Goal: Transaction & Acquisition: Purchase product/service

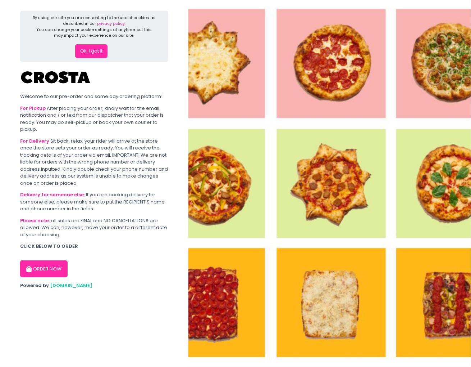
click at [89, 49] on button "Ok, I got it" at bounding box center [91, 51] width 32 height 14
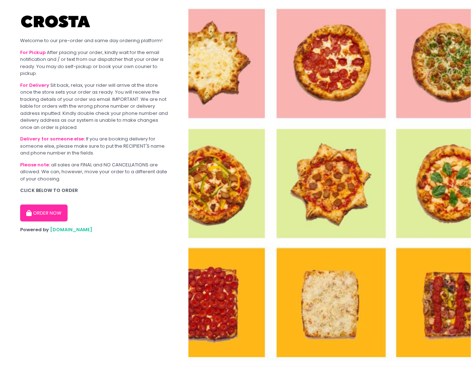
click at [36, 83] on button "ORDER NOW" at bounding box center [44, 212] width 48 height 17
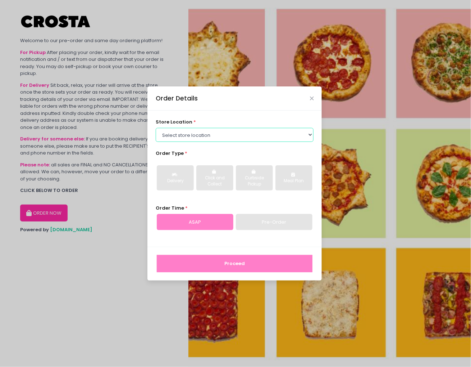
click at [193, 83] on select "Select store location [PERSON_NAME] Pizza - [PERSON_NAME] Pizza - [GEOGRAPHIC_D…" at bounding box center [235, 135] width 158 height 14
select select "65090bae48156caed44a5eb4"
click at [156, 83] on select "Select store location [PERSON_NAME] Pizza - [PERSON_NAME] Pizza - [GEOGRAPHIC_D…" at bounding box center [235, 135] width 158 height 14
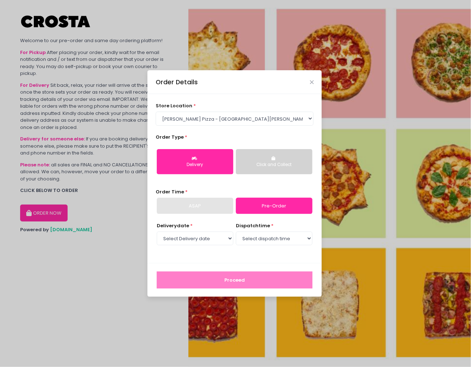
click at [185, 83] on button "Delivery" at bounding box center [195, 161] width 77 height 25
click at [271, 83] on button "Click and Collect" at bounding box center [274, 161] width 77 height 25
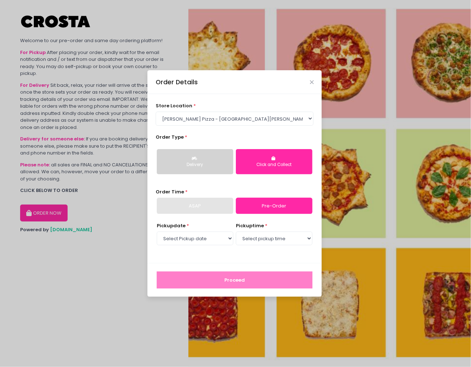
click at [204, 83] on div "Delivery" at bounding box center [195, 165] width 67 height 6
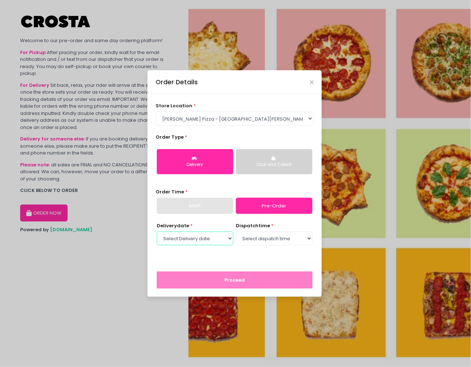
click at [194, 83] on select "Select Delivery date [DATE] [DATE] [DATE] [DATE] [DATE] [DATE]" at bounding box center [195, 238] width 77 height 14
select select "[DATE]"
click at [157, 83] on select "Select Delivery date [DATE] [DATE] [DATE] [DATE] [DATE] [DATE]" at bounding box center [195, 238] width 77 height 14
drag, startPoint x: 249, startPoint y: 247, endPoint x: 272, endPoint y: 240, distance: 24.4
click at [272, 83] on select "Select dispatch time 12:00 PM - 12:30 PM 12:30 PM - 01:00 PM 01:00 PM - 01:30 P…" at bounding box center [274, 238] width 77 height 14
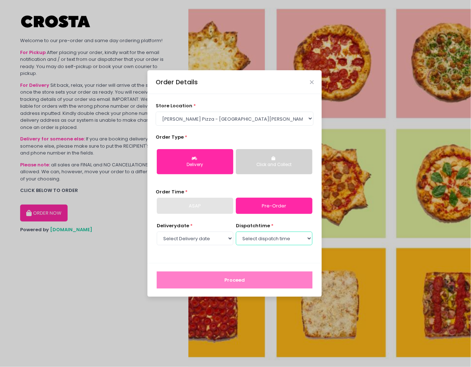
select select "15:00"
click at [236, 83] on select "Select dispatch time 12:00 PM - 12:30 PM 12:30 PM - 01:00 PM 01:00 PM - 01:30 P…" at bounding box center [274, 238] width 77 height 14
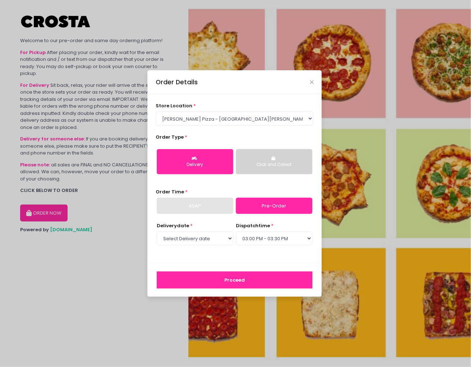
click at [260, 83] on button "Proceed" at bounding box center [235, 279] width 156 height 17
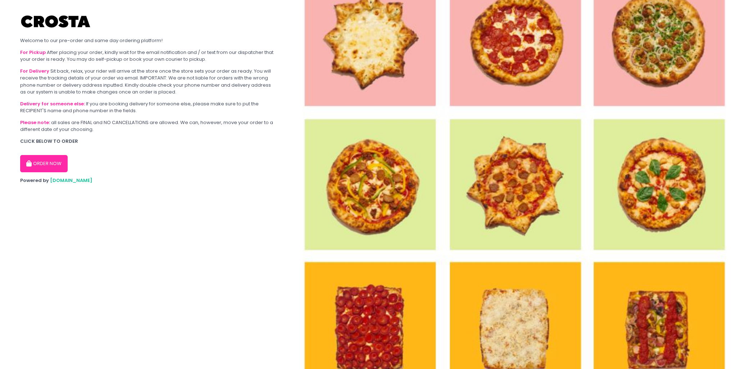
click at [56, 162] on button "ORDER NOW" at bounding box center [44, 163] width 48 height 17
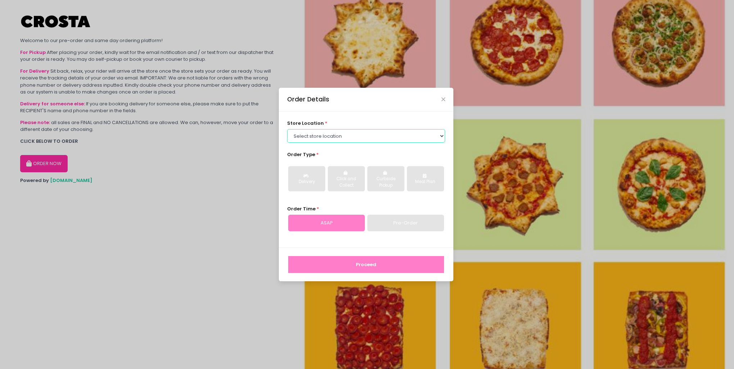
click at [343, 133] on select "Select store location [PERSON_NAME] Pizza - [PERSON_NAME] Pizza - [GEOGRAPHIC_D…" at bounding box center [366, 136] width 158 height 14
select select "65090bae48156caed44a5eb4"
click at [287, 129] on select "Select store location [PERSON_NAME] Pizza - [PERSON_NAME] Pizza - [GEOGRAPHIC_D…" at bounding box center [366, 136] width 158 height 14
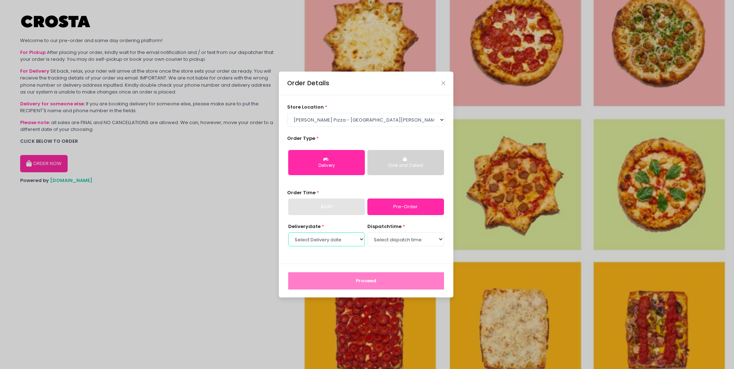
click at [334, 240] on select "Select Delivery date [DATE] [DATE] [DATE] [DATE] [DATE] [DATE]" at bounding box center [326, 239] width 77 height 14
select select "[DATE]"
click at [288, 232] on select "Select Delivery date [DATE] [DATE] [DATE] [DATE] [DATE] [DATE]" at bounding box center [326, 239] width 77 height 14
drag, startPoint x: 411, startPoint y: 240, endPoint x: 410, endPoint y: 250, distance: 10.1
click at [411, 240] on select "Select dispatch time 12:00 PM - 12:30 PM 12:30 PM - 01:00 PM 01:00 PM - 01:30 P…" at bounding box center [405, 239] width 77 height 14
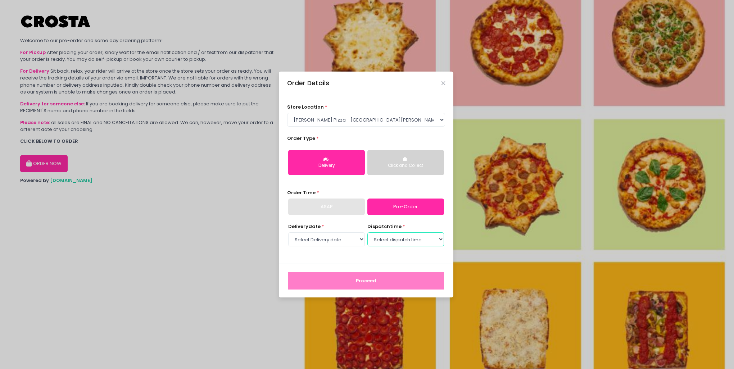
select select "15:00"
click at [367, 232] on select "Select dispatch time 12:00 PM - 12:30 PM 12:30 PM - 01:00 PM 01:00 PM - 01:30 P…" at bounding box center [405, 239] width 77 height 14
click at [381, 287] on button "Proceed" at bounding box center [366, 280] width 156 height 17
